Goal: Task Accomplishment & Management: Complete application form

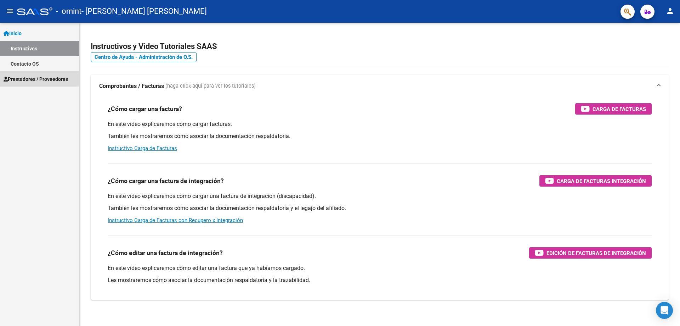
click at [55, 80] on span "Prestadores / Proveedores" at bounding box center [36, 79] width 64 height 8
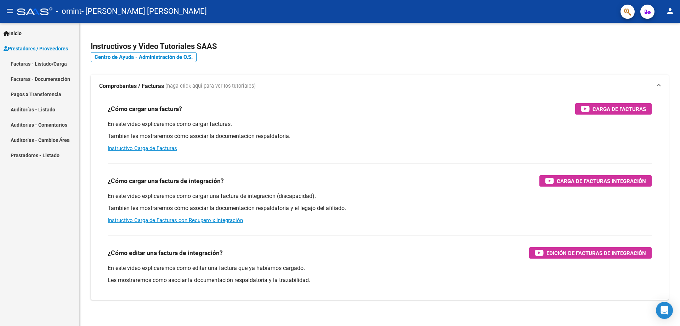
click at [50, 62] on link "Facturas - Listado/Carga" at bounding box center [39, 63] width 79 height 15
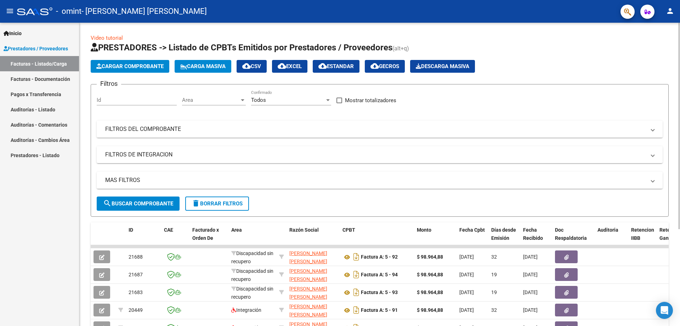
click at [127, 69] on span "Cargar Comprobante" at bounding box center [129, 66] width 67 height 6
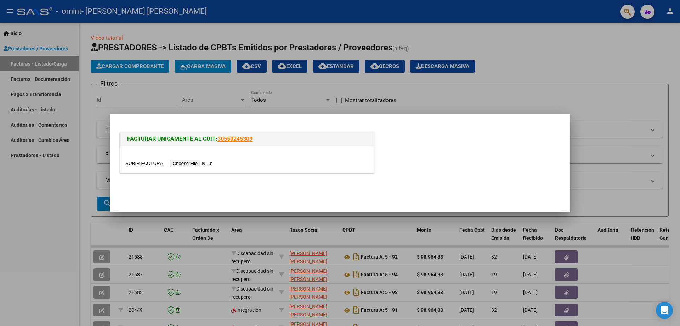
click at [140, 164] on input "file" at bounding box center [170, 162] width 90 height 7
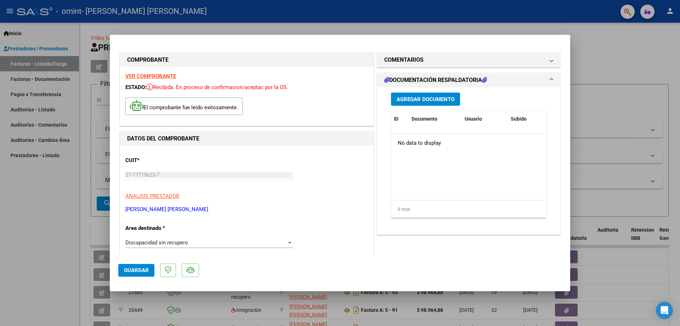
click at [289, 243] on div at bounding box center [290, 243] width 4 height 2
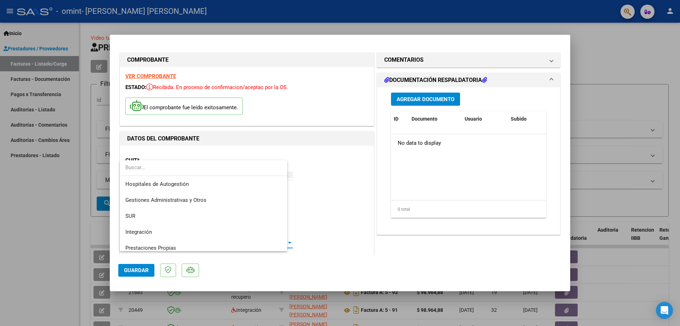
scroll to position [53, 0]
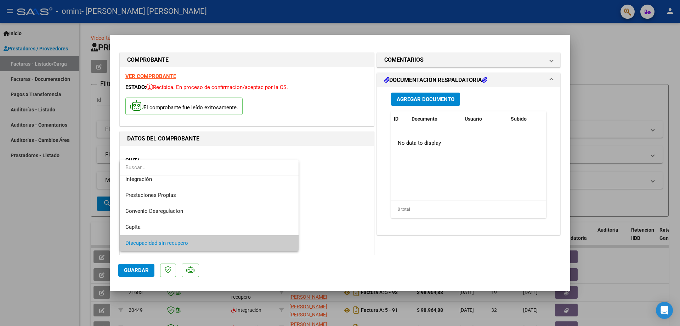
click at [274, 245] on span "Discapacidad sin recupero" at bounding box center [209, 243] width 168 height 16
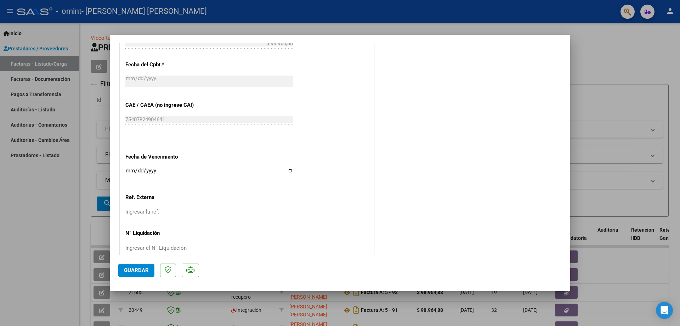
scroll to position [346, 0]
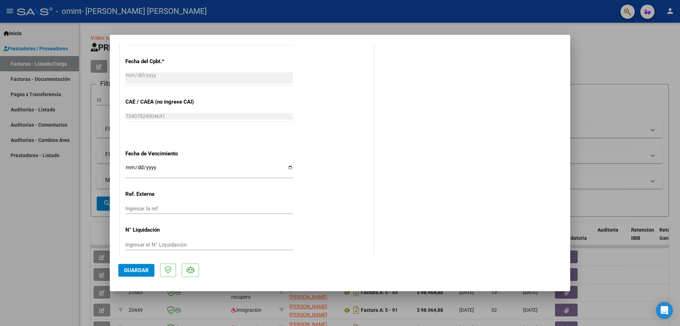
click at [142, 271] on span "Guardar" at bounding box center [136, 270] width 25 height 6
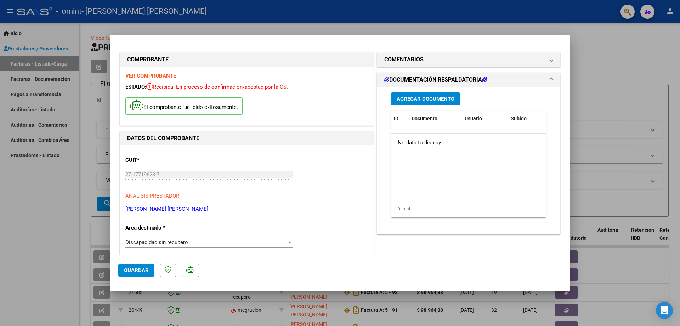
scroll to position [0, 0]
click at [427, 100] on span "Agregar Documento" at bounding box center [426, 99] width 58 height 6
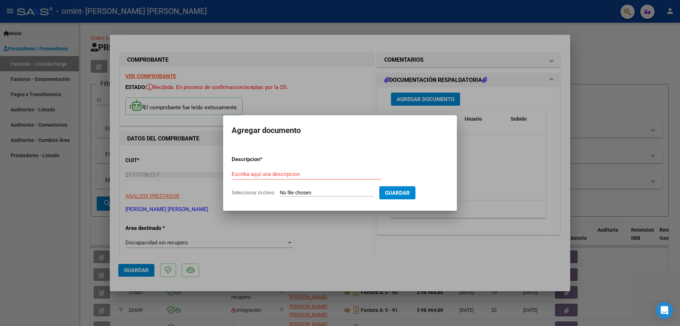
click at [297, 193] on input "Seleccionar Archivo" at bounding box center [327, 193] width 94 height 7
type input "C:\fakepath\[PERSON_NAME] 2025-10-06_135054.pdf"
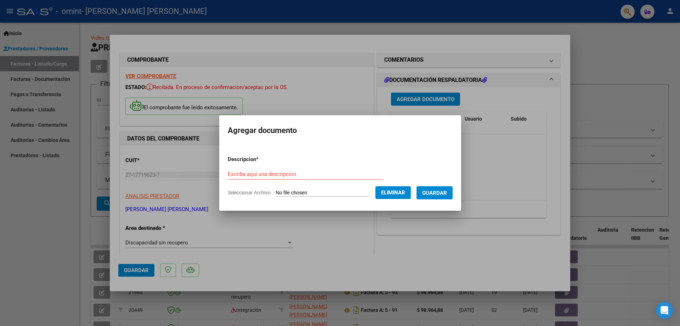
click at [228, 173] on input "Escriba aquí una descripcion" at bounding box center [305, 174] width 155 height 6
type input "Planilla de Asistencia"
click at [447, 193] on span "Guardar" at bounding box center [434, 193] width 25 height 6
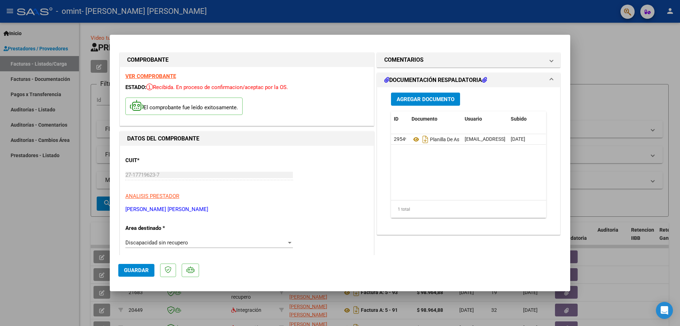
click at [551, 79] on span at bounding box center [551, 80] width 3 height 9
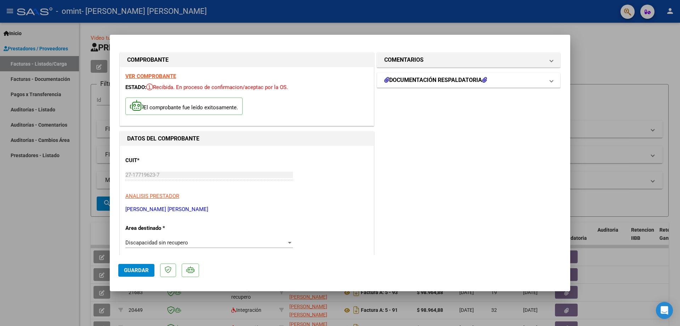
click at [551, 79] on span at bounding box center [551, 80] width 3 height 9
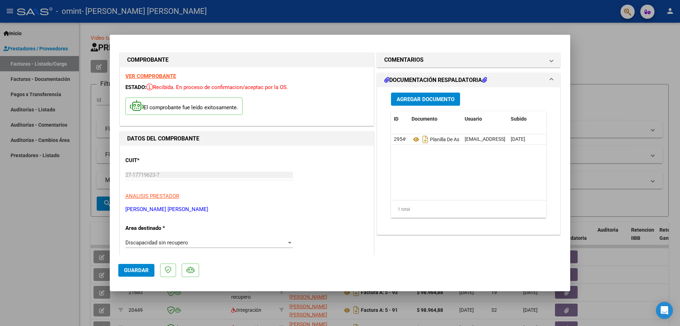
scroll to position [38, 0]
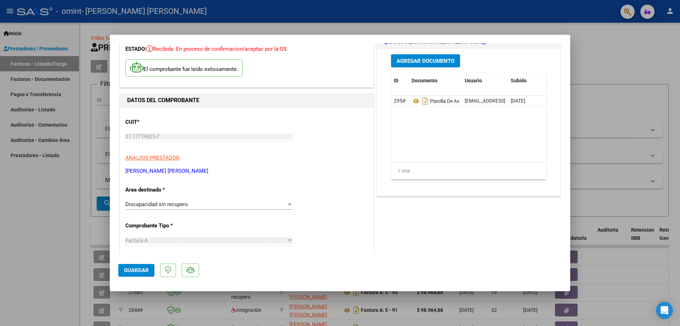
click at [139, 272] on span "Guardar" at bounding box center [136, 270] width 25 height 6
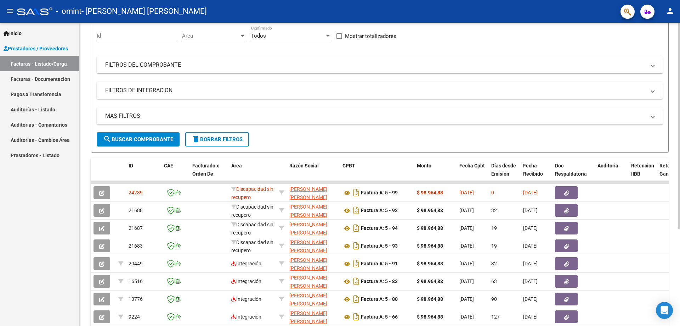
scroll to position [77, 0]
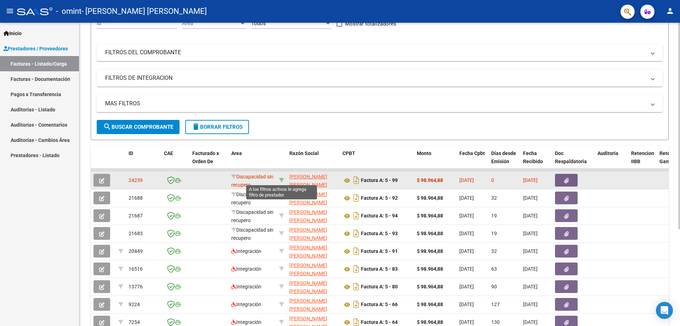
click at [283, 180] on icon at bounding box center [281, 180] width 5 height 5
type input "27177196237"
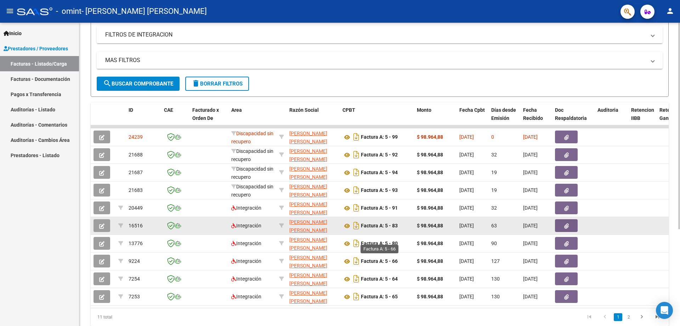
scroll to position [104, 0]
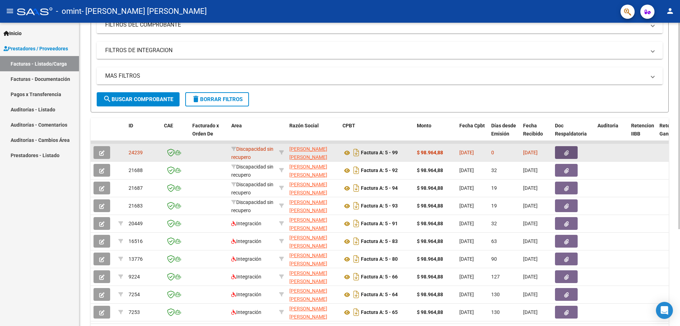
click at [568, 152] on icon "button" at bounding box center [566, 152] width 5 height 5
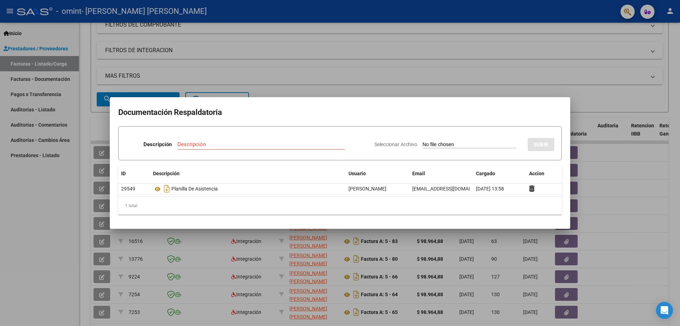
click at [604, 159] on div at bounding box center [340, 163] width 680 height 326
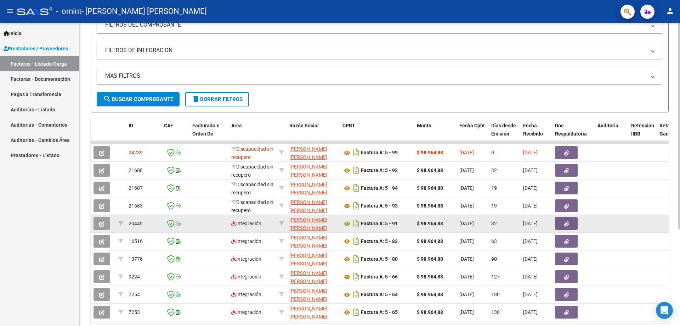
click at [566, 224] on icon "button" at bounding box center [566, 223] width 5 height 5
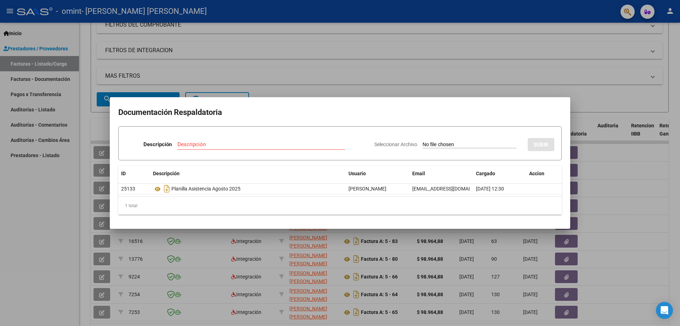
click at [608, 194] on div at bounding box center [340, 163] width 680 height 326
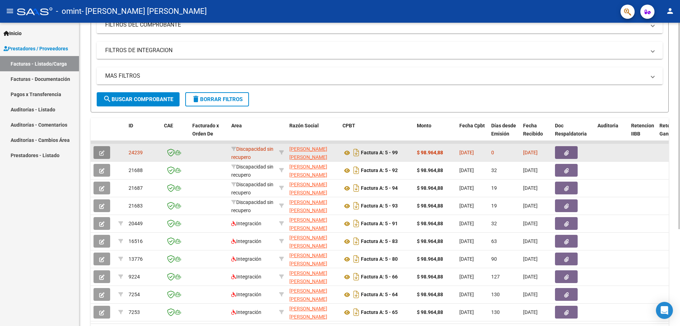
click at [102, 153] on icon "button" at bounding box center [101, 152] width 5 height 5
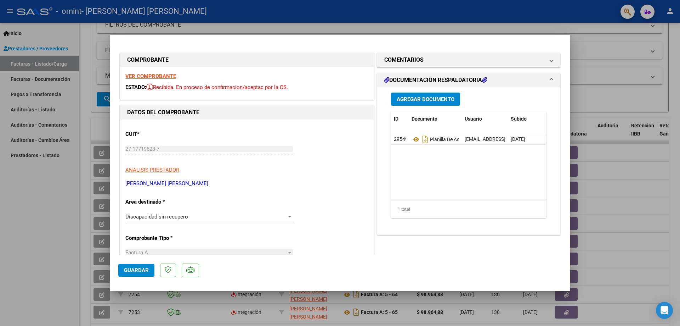
click at [613, 173] on div at bounding box center [340, 163] width 680 height 326
type input "$ 0,00"
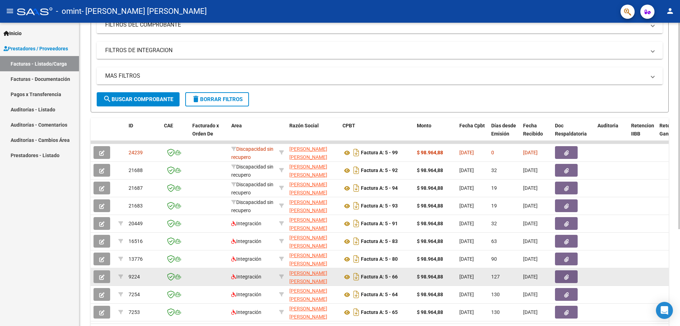
scroll to position [142, 0]
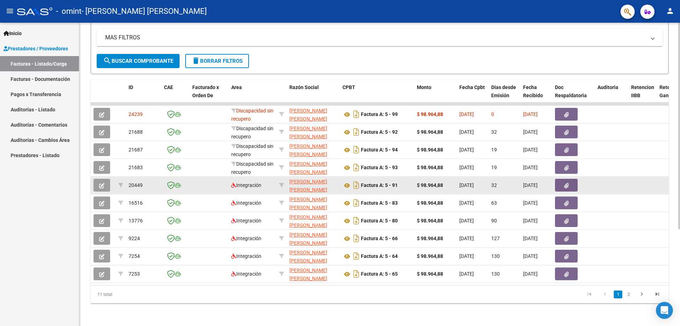
click at [567, 187] on icon "button" at bounding box center [566, 185] width 5 height 5
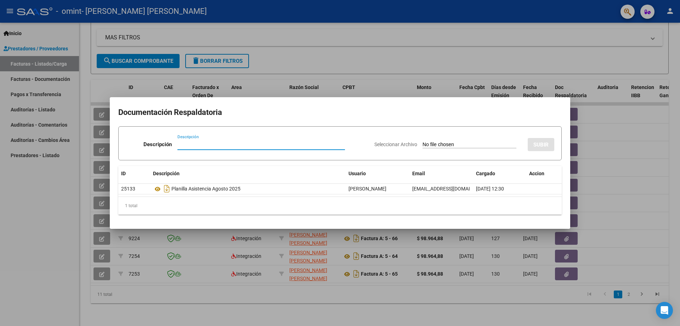
click at [619, 167] on div at bounding box center [340, 163] width 680 height 326
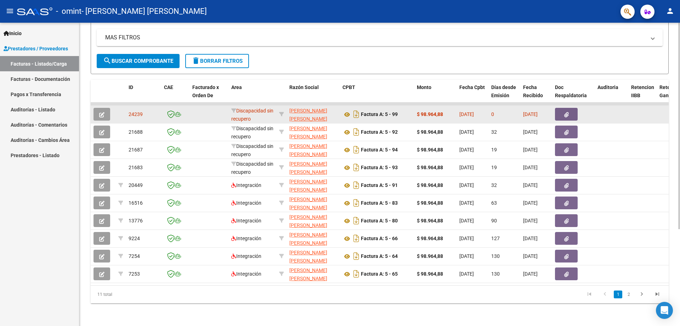
click at [101, 113] on icon "button" at bounding box center [101, 114] width 5 height 5
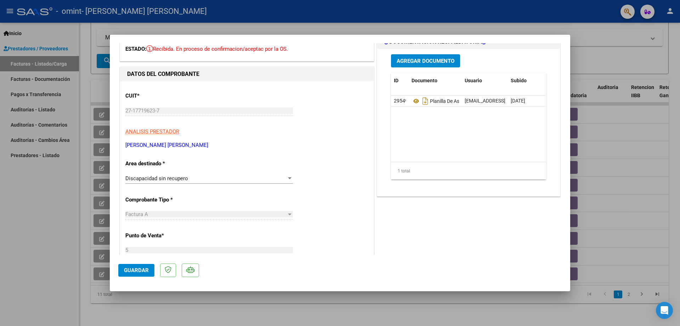
scroll to position [0, 0]
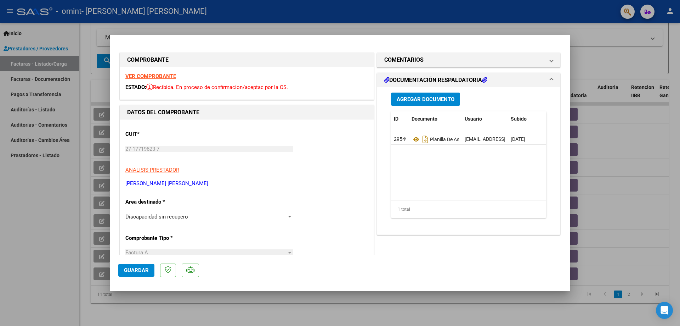
click at [633, 238] on div at bounding box center [340, 163] width 680 height 326
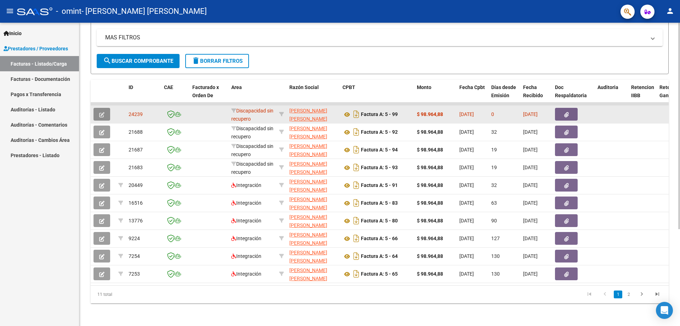
click at [102, 113] on icon "button" at bounding box center [101, 114] width 5 height 5
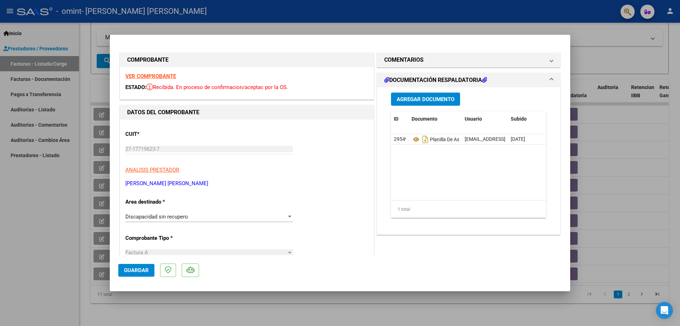
click at [288, 215] on div at bounding box center [290, 217] width 6 height 6
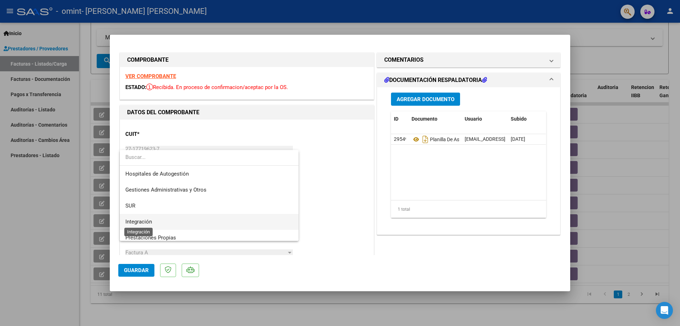
click at [147, 220] on span "Integración" at bounding box center [138, 221] width 27 height 6
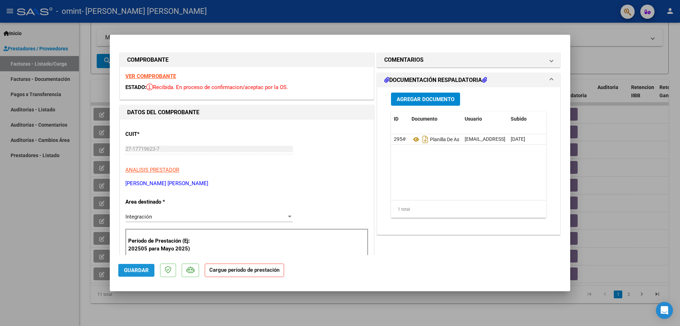
click at [145, 266] on button "Guardar" at bounding box center [136, 270] width 36 height 13
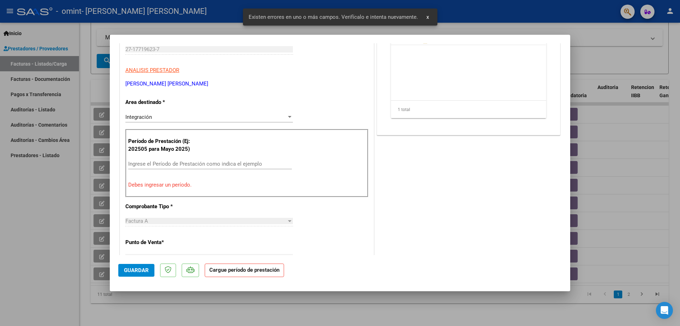
scroll to position [100, 0]
drag, startPoint x: 611, startPoint y: 142, endPoint x: 602, endPoint y: 136, distance: 10.7
click at [611, 142] on div at bounding box center [340, 163] width 680 height 326
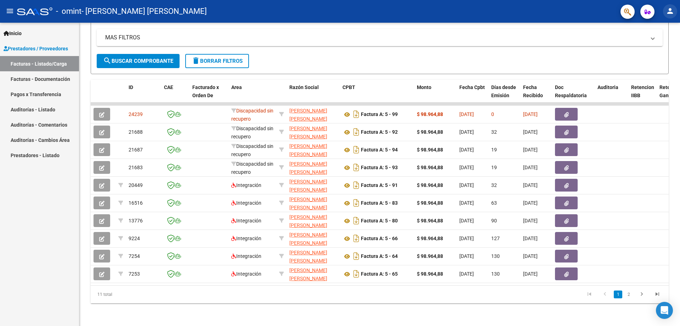
click at [671, 11] on mat-icon "person" at bounding box center [670, 11] width 9 height 9
click at [663, 46] on button "exit_to_app Salir" at bounding box center [655, 46] width 43 height 17
